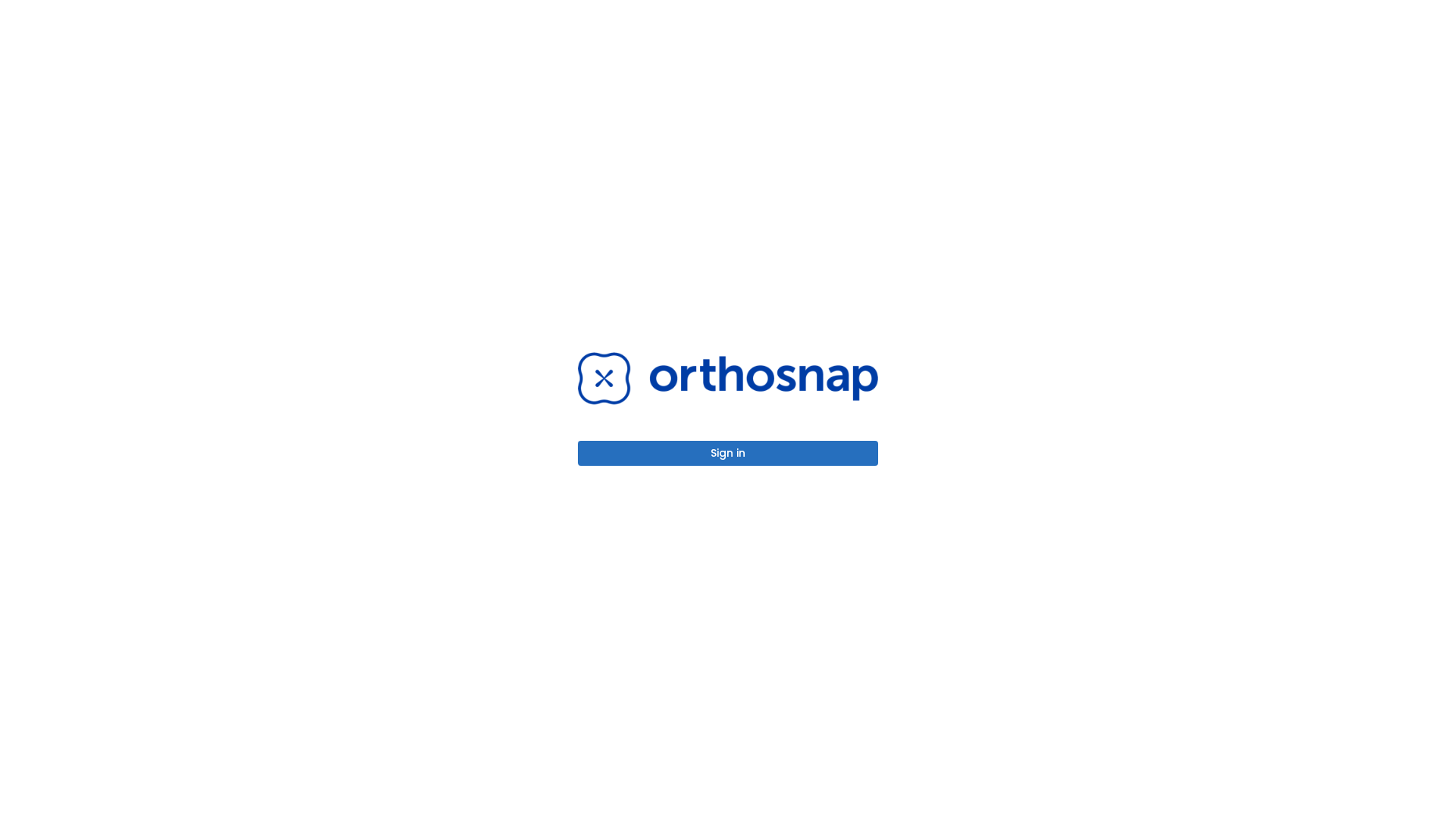
click at [728, 453] on button "Sign in" at bounding box center [728, 453] width 300 height 25
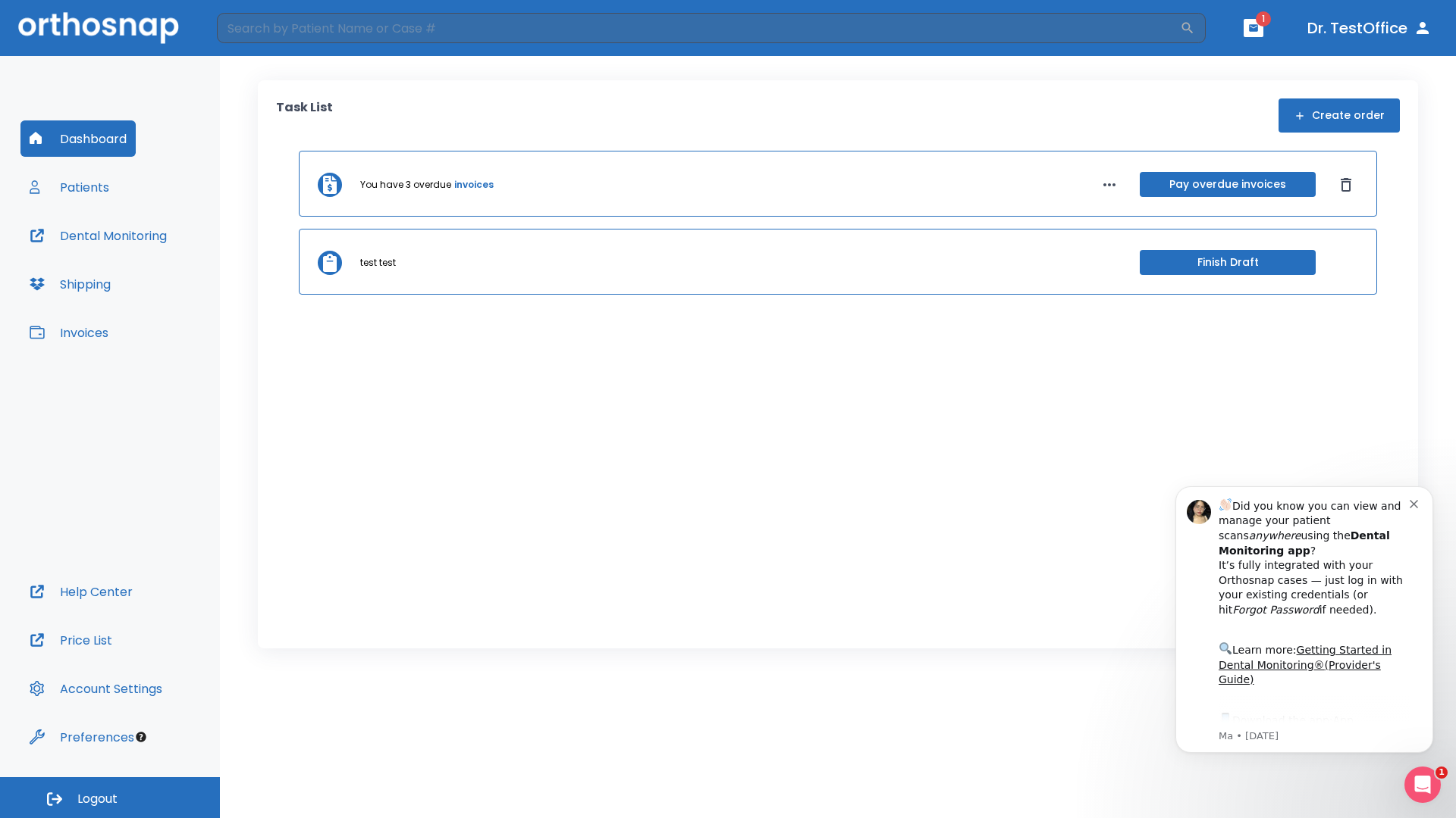
click at [110, 798] on span "Logout" at bounding box center [97, 799] width 40 height 17
